Goal: Task Accomplishment & Management: Manage account settings

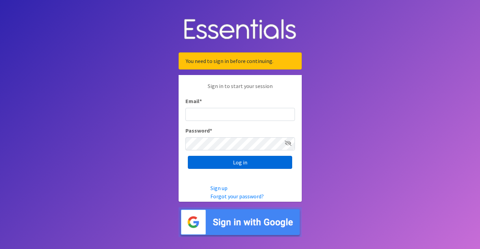
type input "jamie@nebraskadiaperbank.org"
click at [230, 165] on input "Log in" at bounding box center [240, 162] width 104 height 13
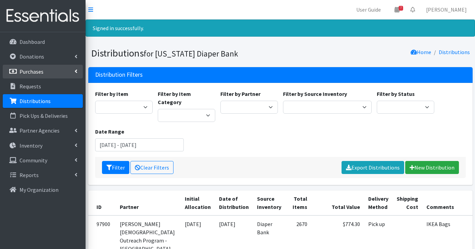
click at [41, 75] on link "Purchases" at bounding box center [43, 72] width 80 height 14
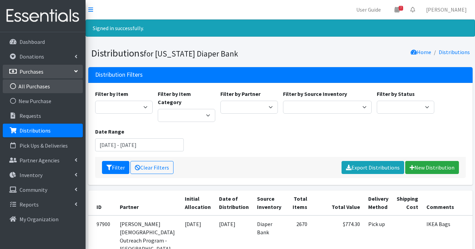
click at [42, 87] on link "All Purchases" at bounding box center [43, 86] width 80 height 14
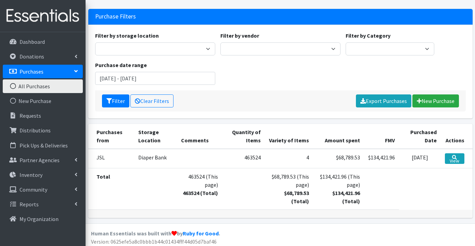
scroll to position [36, 0]
